Goal: Navigation & Orientation: Find specific page/section

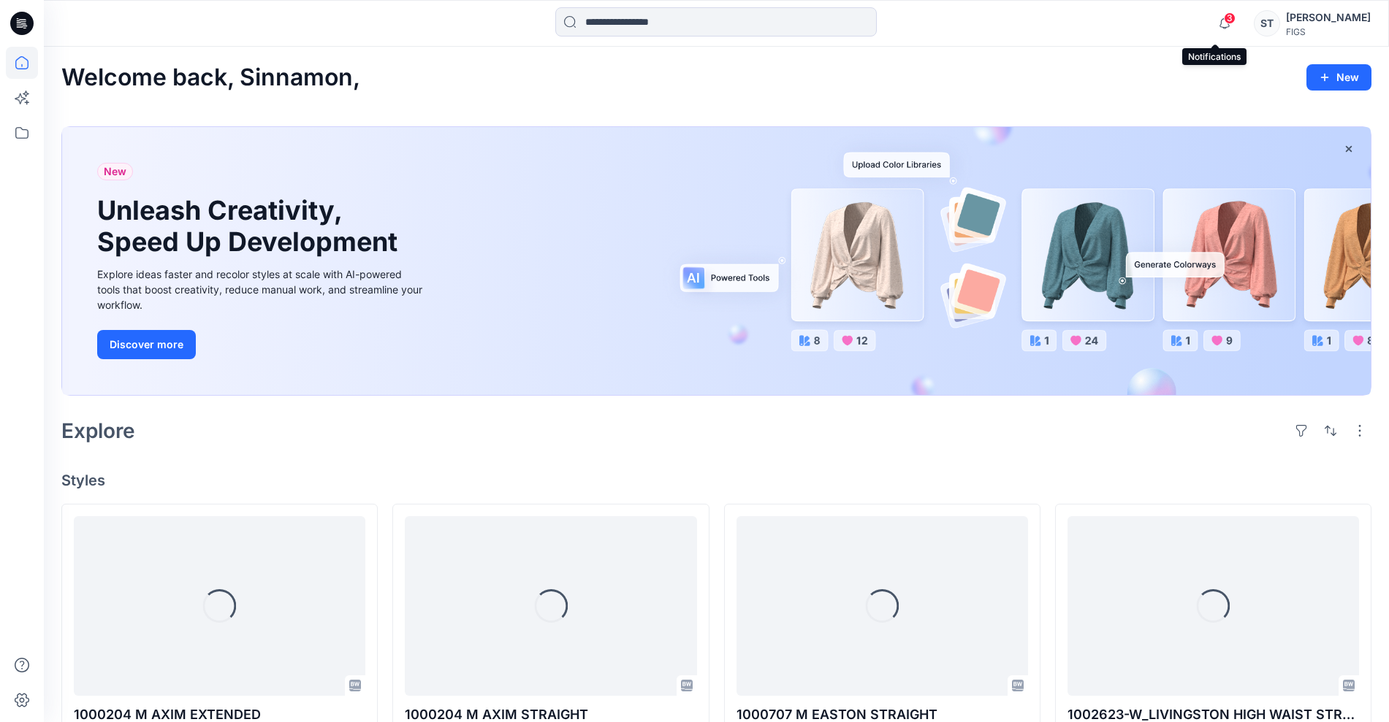
click at [1224, 20] on span "3" at bounding box center [1230, 18] width 12 height 12
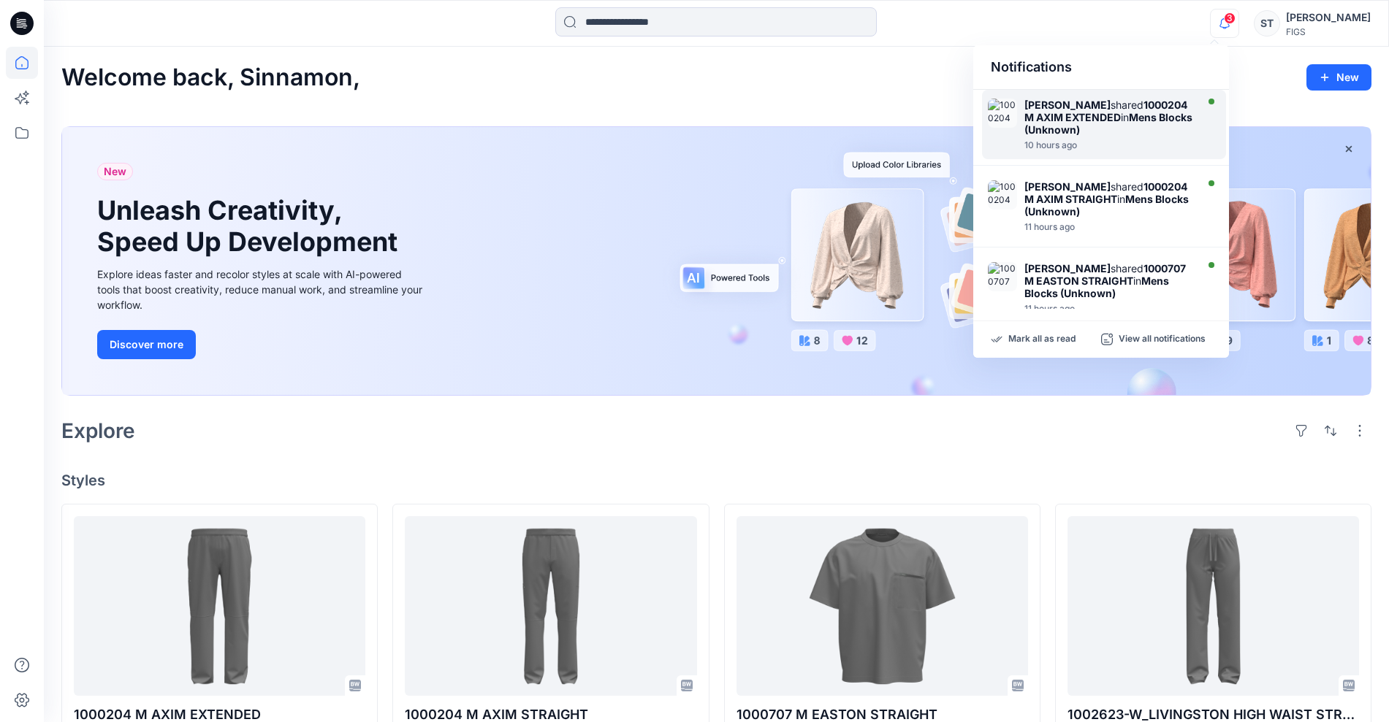
click at [1113, 127] on div "[PERSON_NAME] shared 1000204 M AXIM EXTENDED in Mens Blocks (Unknown)" at bounding box center [1108, 117] width 168 height 37
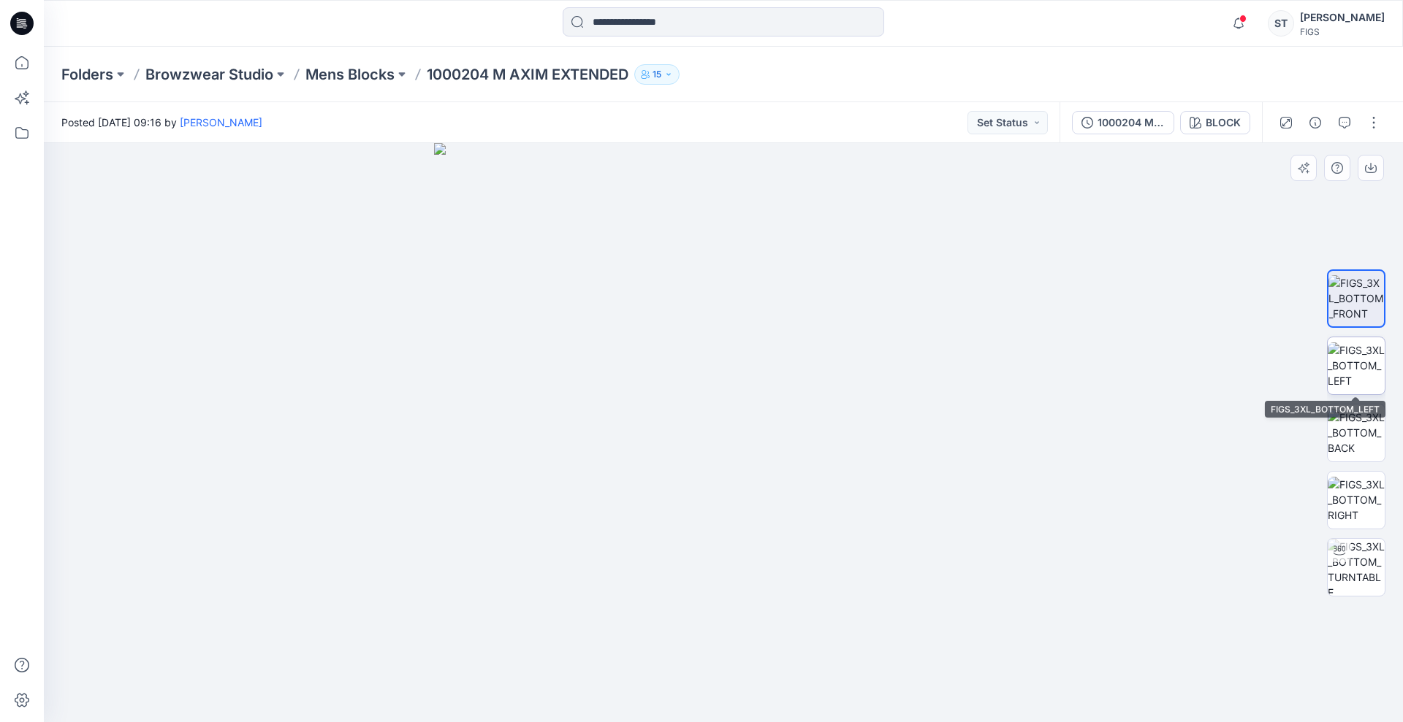
click at [1343, 378] on img at bounding box center [1355, 366] width 57 height 46
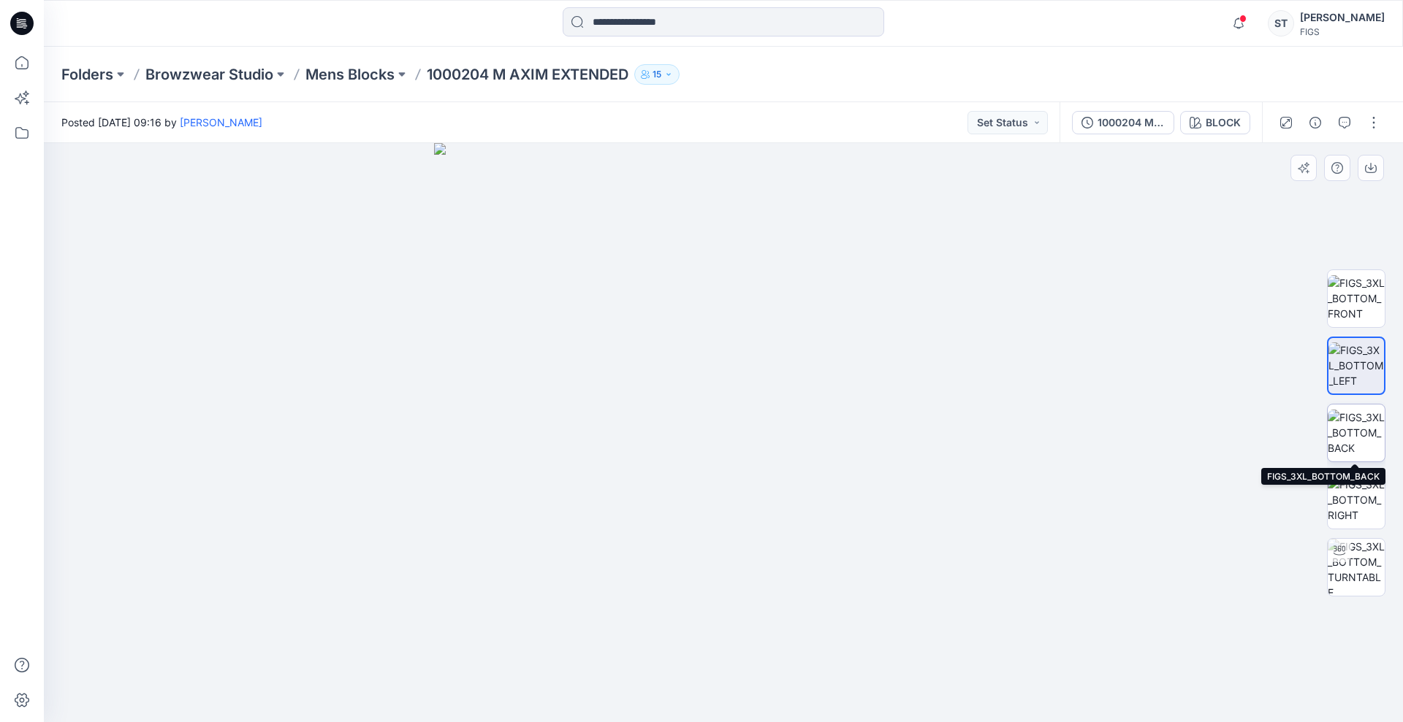
click at [1348, 443] on img at bounding box center [1355, 433] width 57 height 46
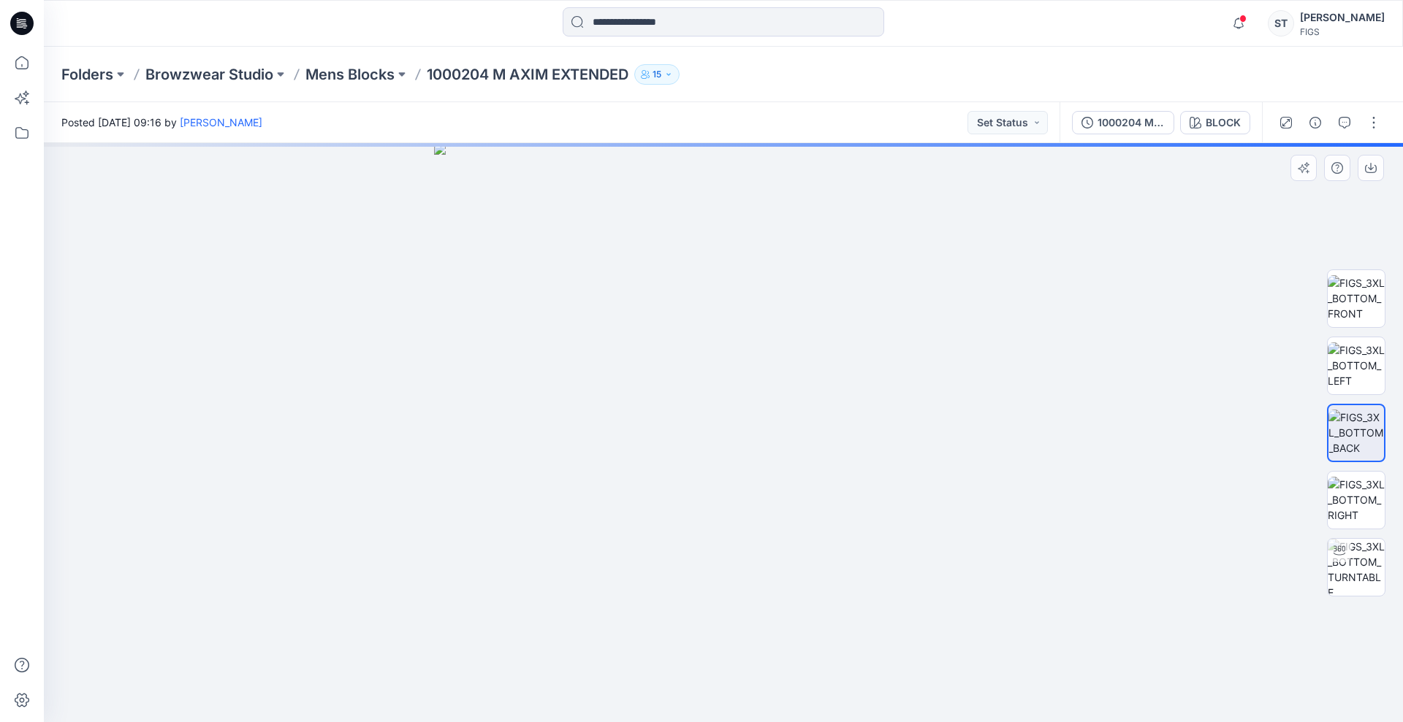
click at [1353, 465] on div at bounding box center [1356, 433] width 58 height 365
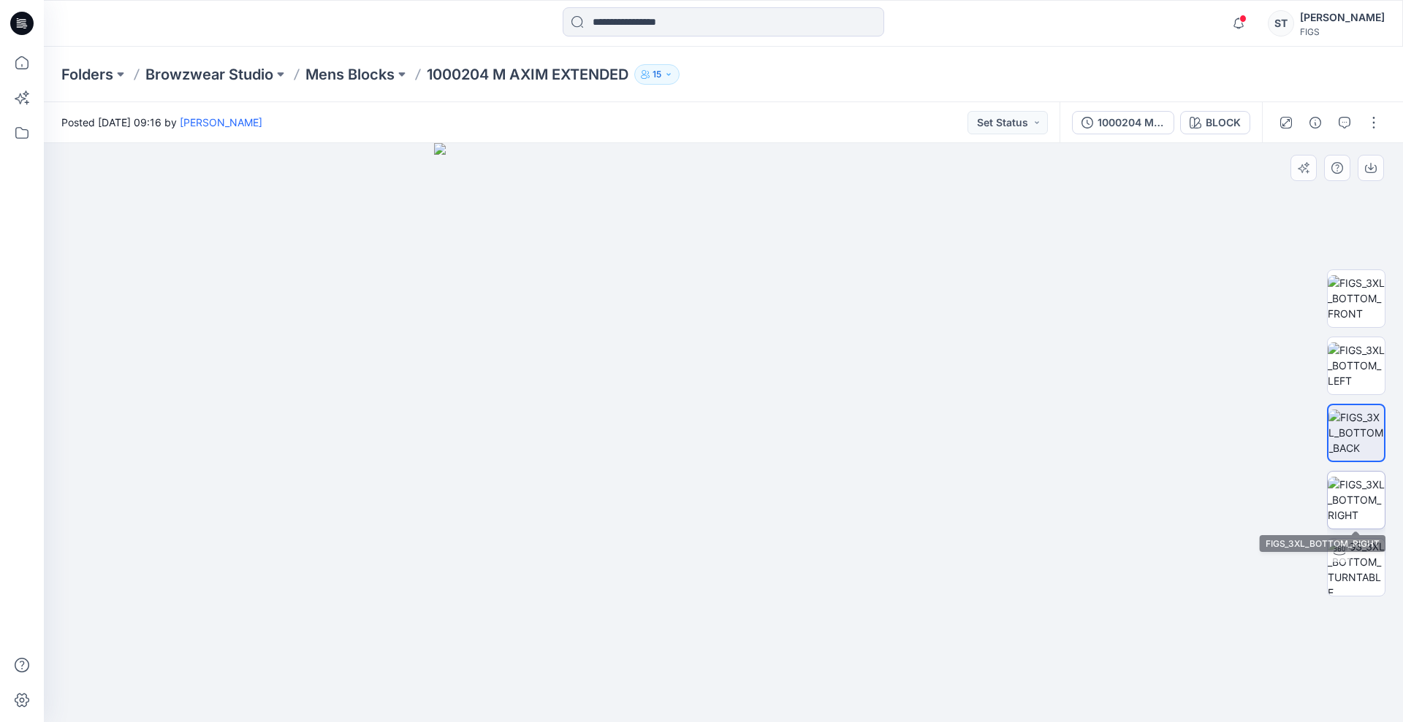
click at [1353, 488] on img at bounding box center [1355, 500] width 57 height 46
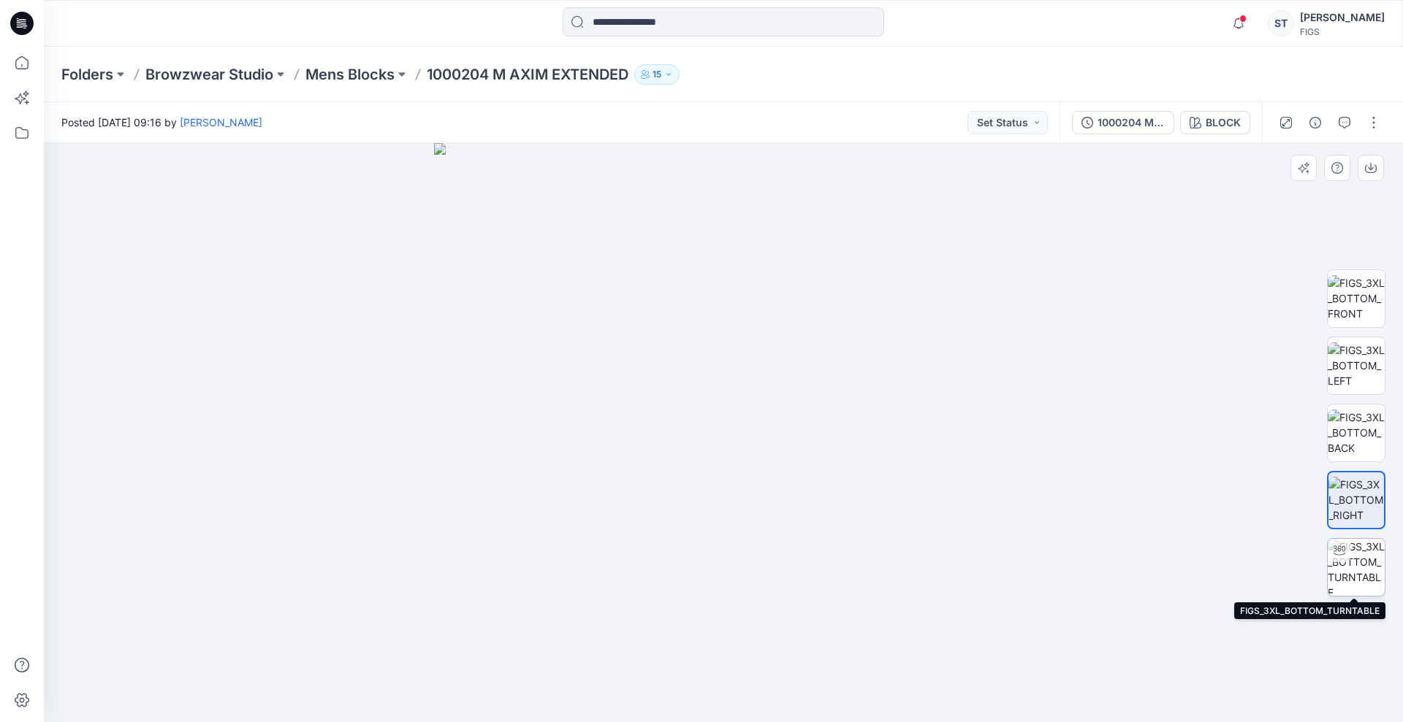
click at [1373, 541] on img at bounding box center [1355, 567] width 57 height 57
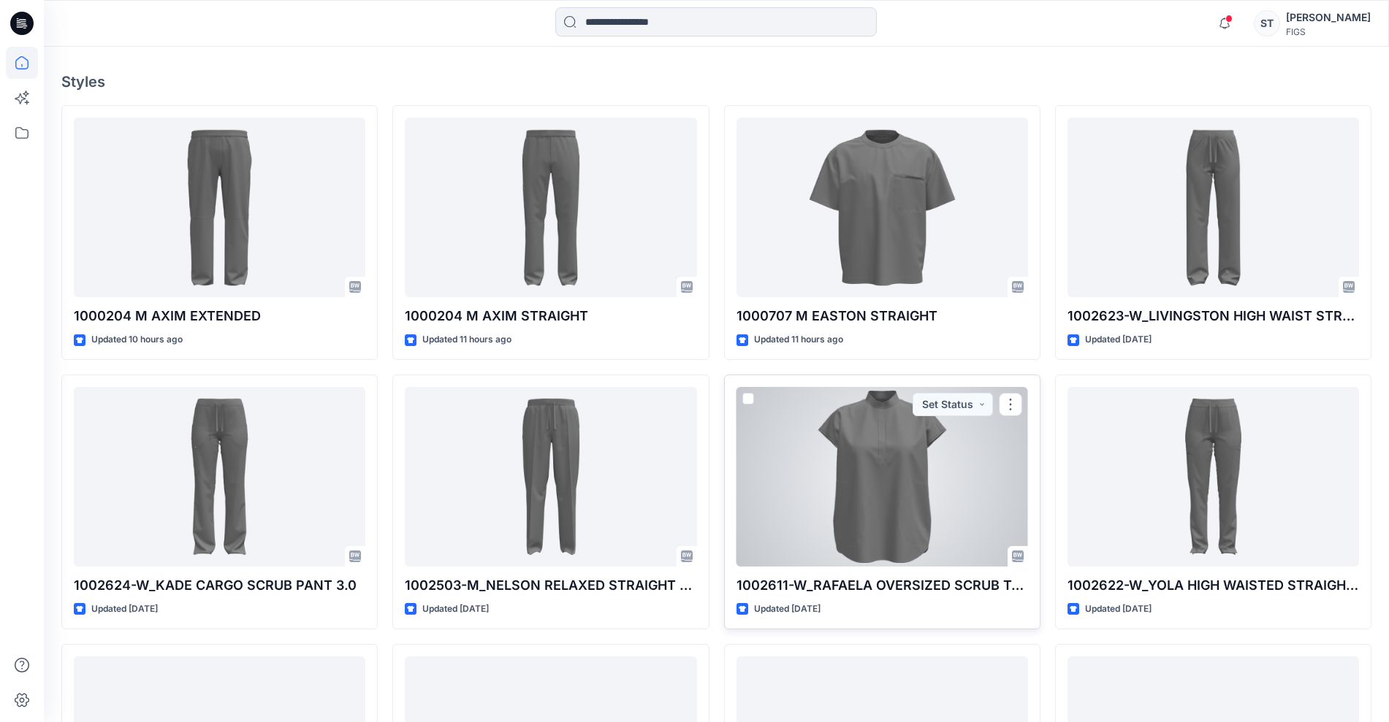
scroll to position [394, 0]
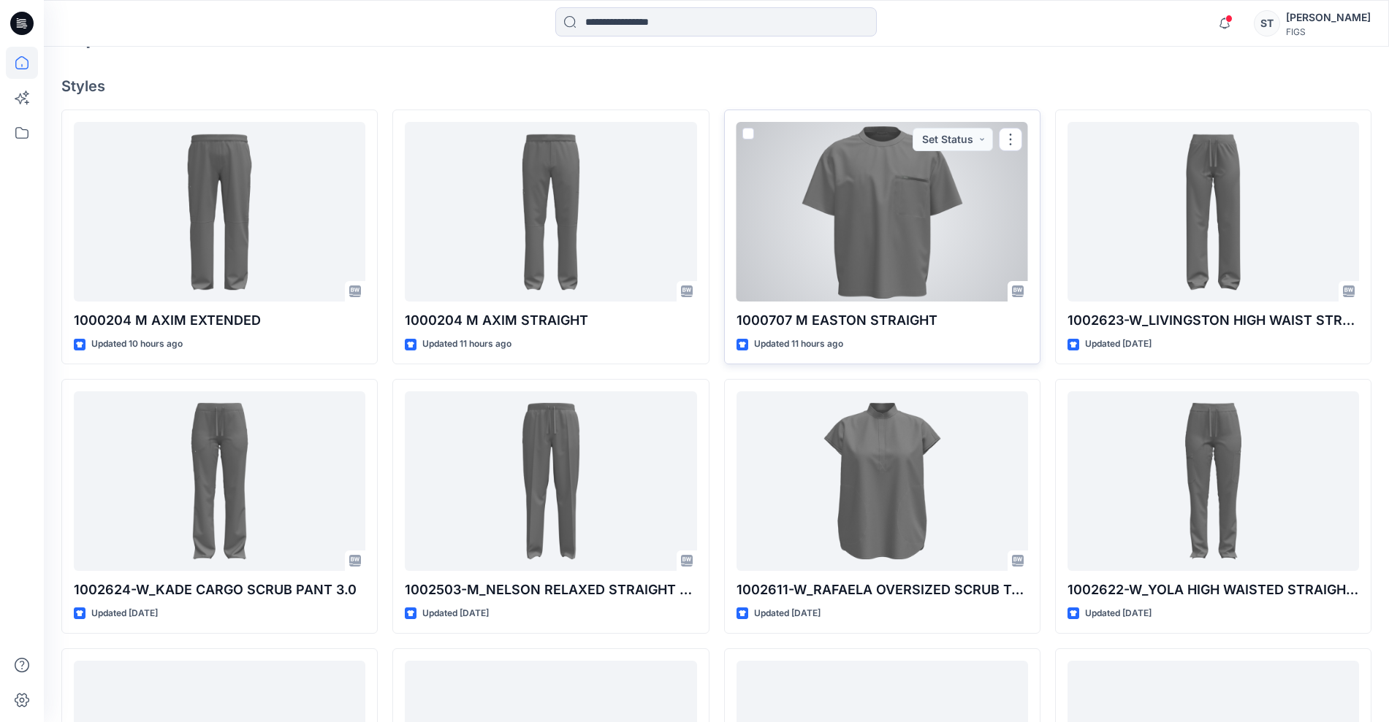
click at [815, 206] on div at bounding box center [881, 212] width 291 height 180
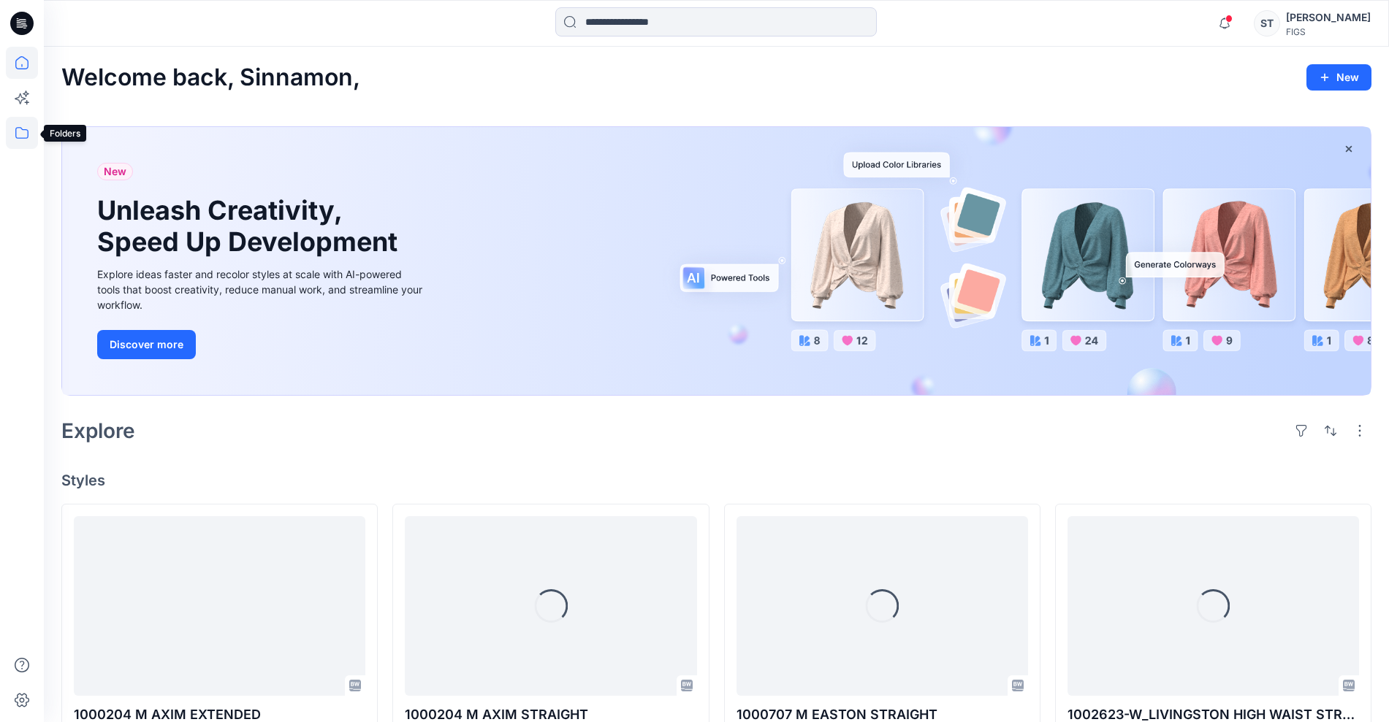
click at [27, 139] on icon at bounding box center [22, 133] width 32 height 32
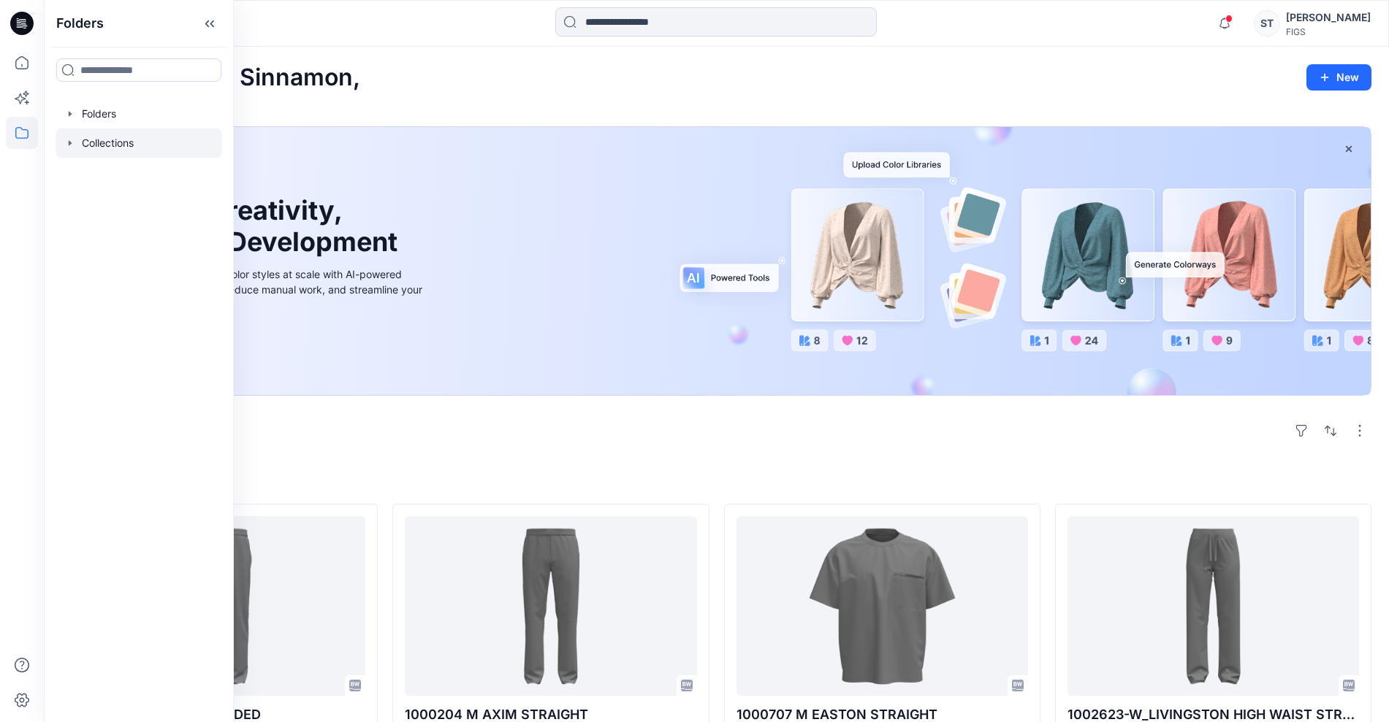
click at [69, 139] on icon "button" at bounding box center [70, 143] width 12 height 12
click at [61, 107] on div at bounding box center [139, 113] width 167 height 29
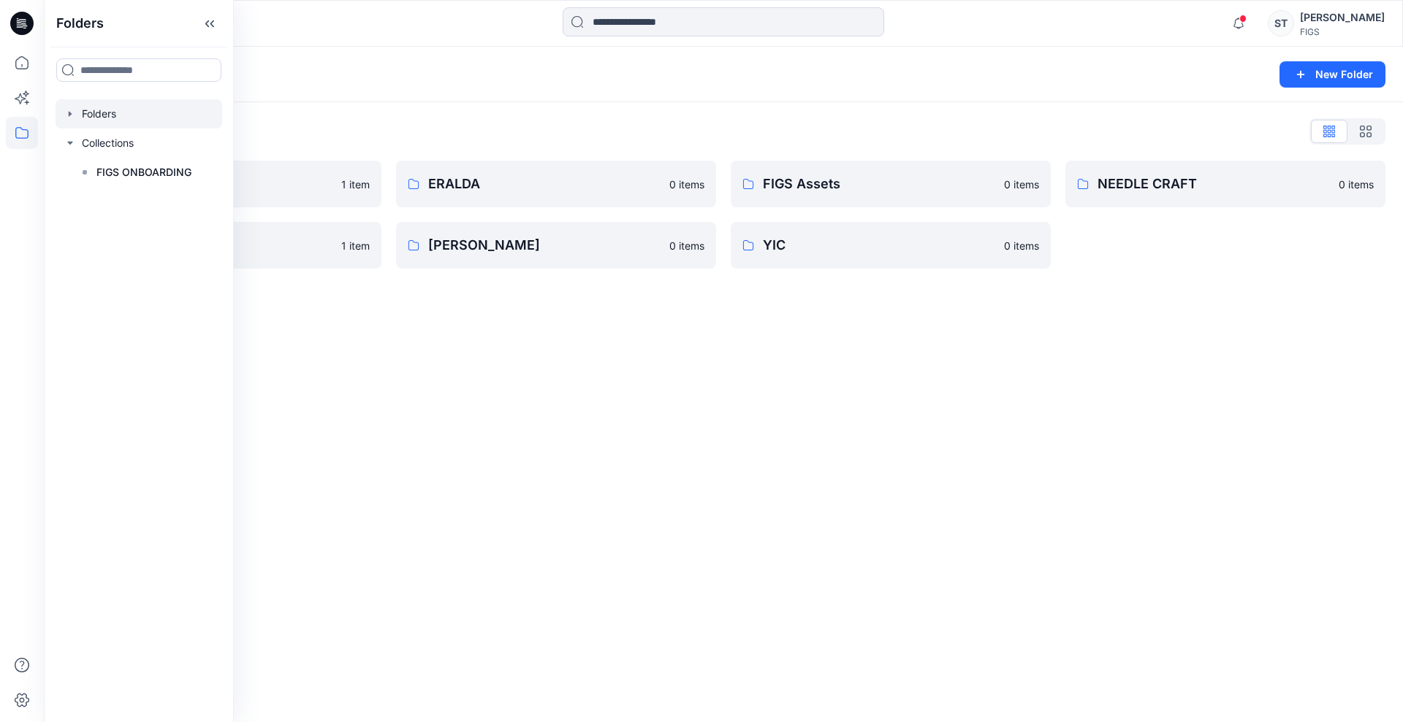
click at [741, 451] on div "Folders New Folder Folders List Browzwear Studio 1 item Q1 2027 3D Submits 1 it…" at bounding box center [723, 385] width 1359 height 676
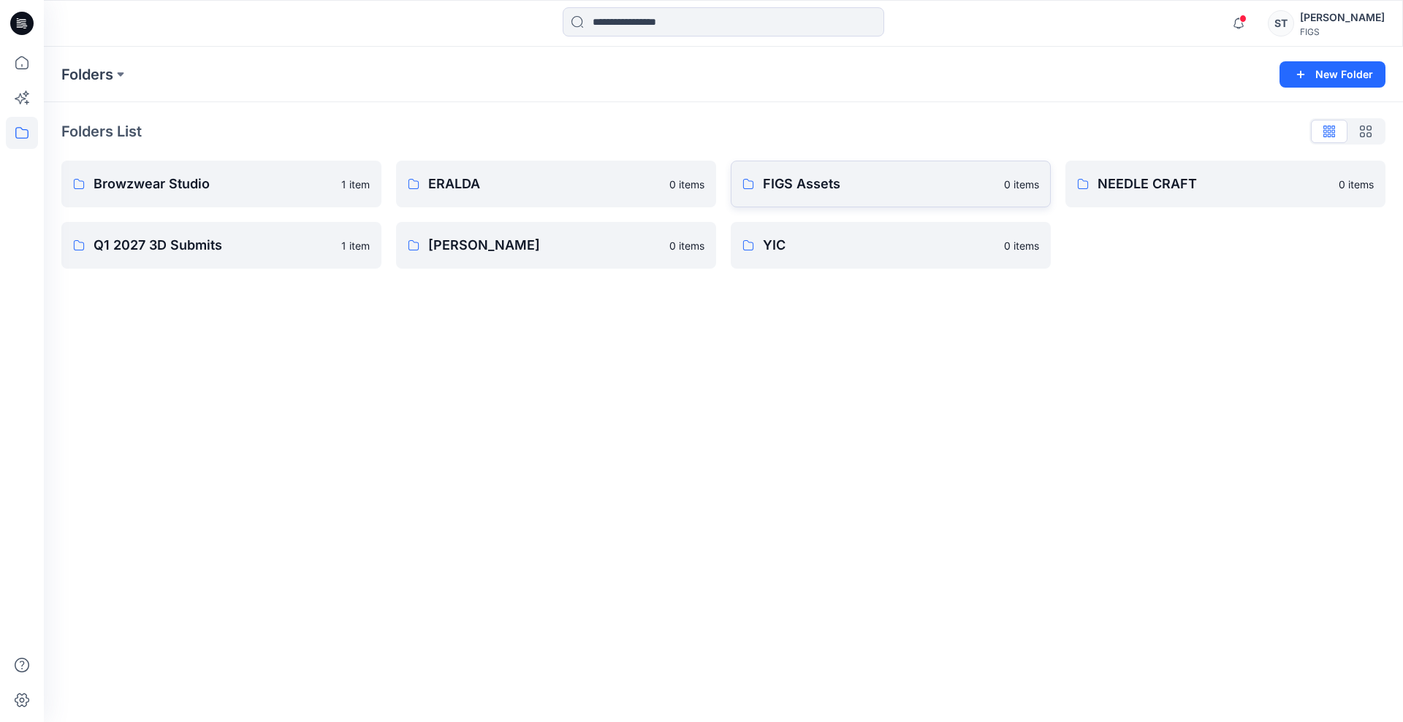
click at [850, 182] on p "FIGS Assets" at bounding box center [879, 184] width 232 height 20
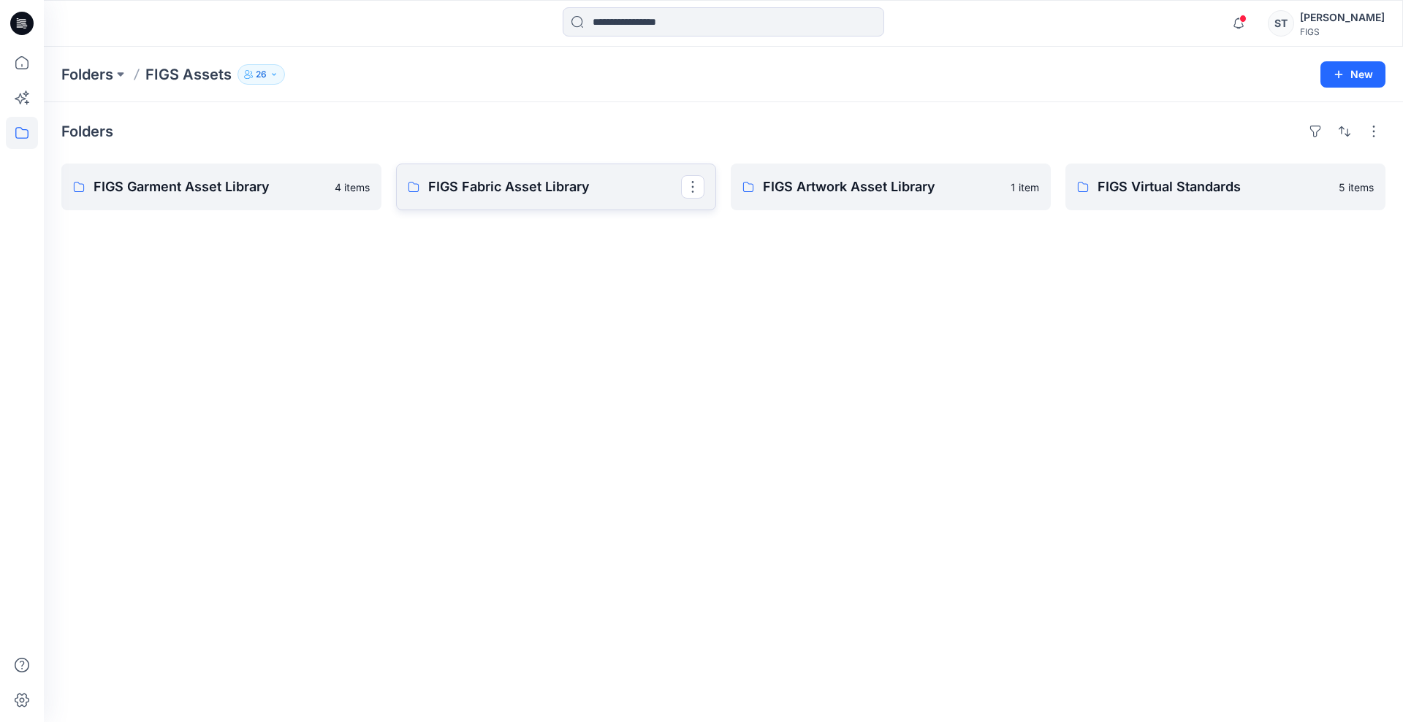
click at [484, 193] on p "FIGS Fabric Asset Library" at bounding box center [554, 187] width 253 height 20
click at [562, 196] on p "FIGS Fabric Asset Library" at bounding box center [554, 187] width 253 height 20
click at [1228, 26] on icon "button" at bounding box center [1238, 23] width 28 height 29
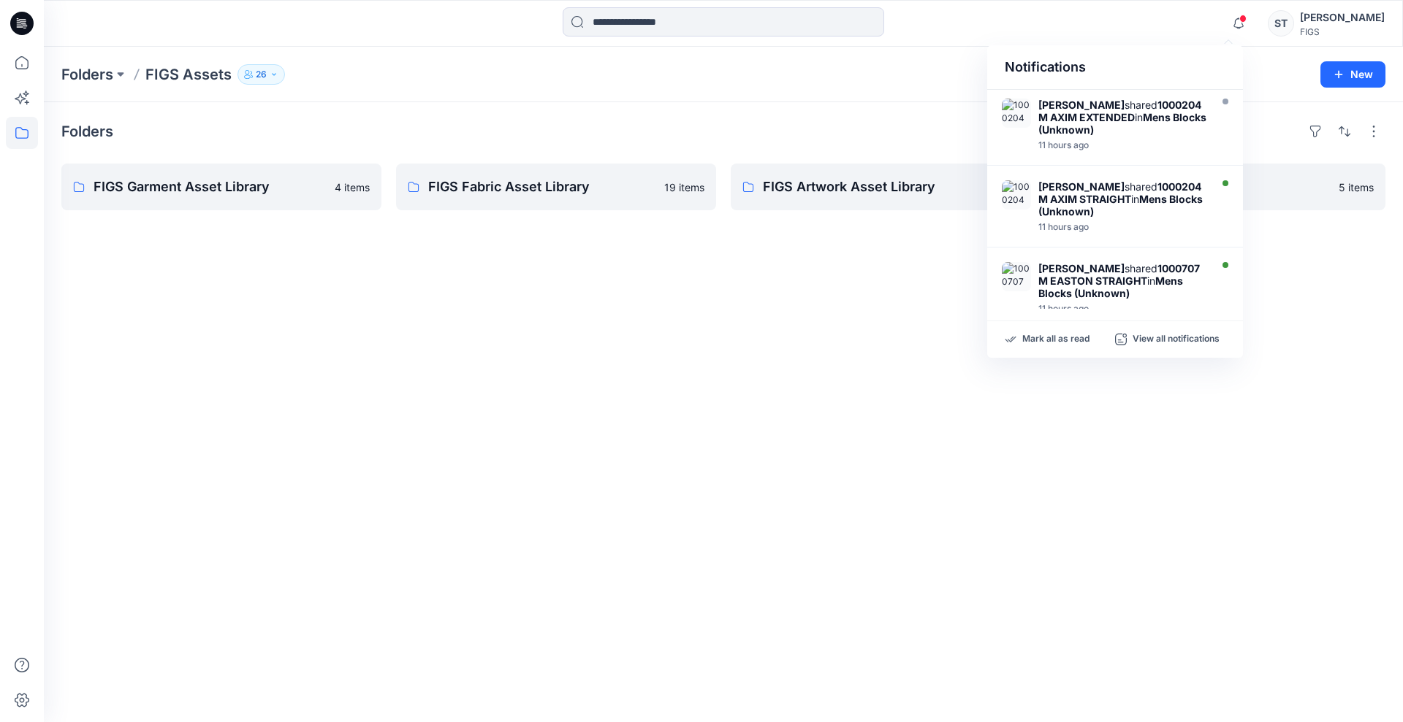
click at [1145, 50] on div "Notifications" at bounding box center [1115, 67] width 256 height 45
